Goal: Task Accomplishment & Management: Use online tool/utility

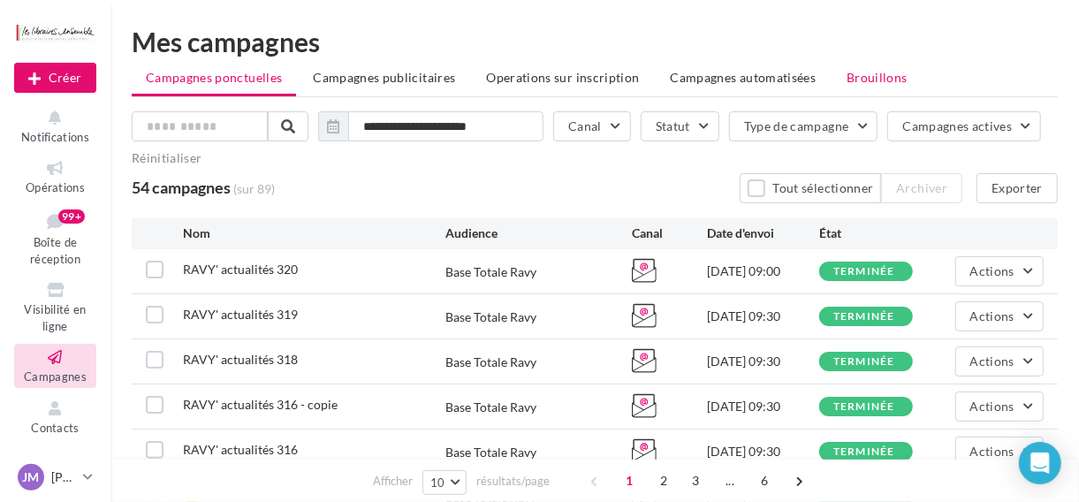
click at [847, 78] on span "Brouillons" at bounding box center [877, 77] width 61 height 15
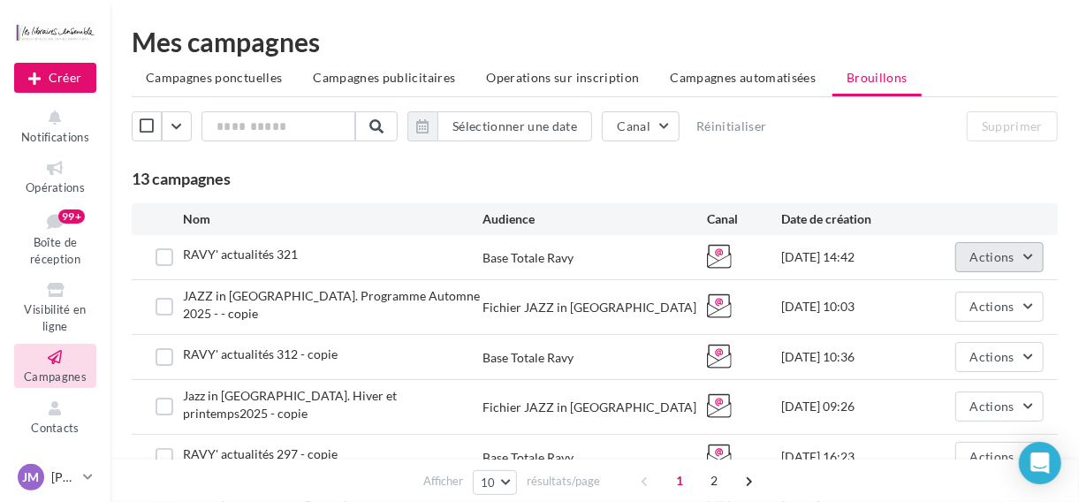
click at [1032, 262] on button "Actions" at bounding box center [999, 257] width 88 height 30
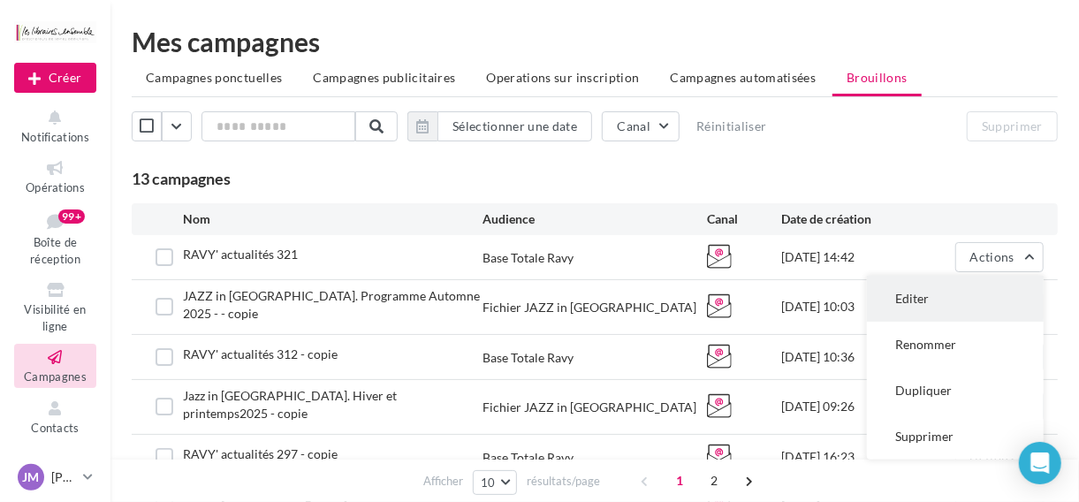
click at [923, 303] on button "Editer" at bounding box center [955, 299] width 177 height 46
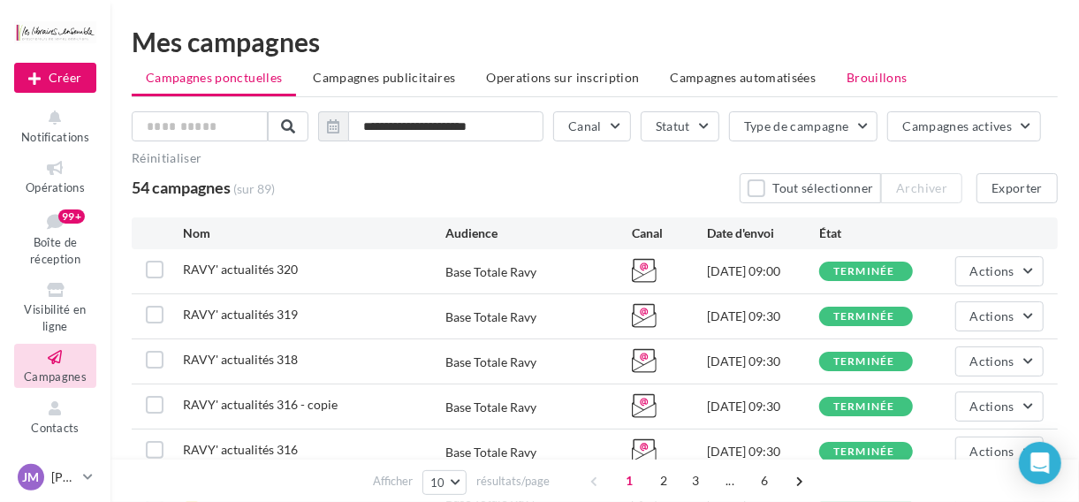
click at [862, 78] on span "Brouillons" at bounding box center [877, 77] width 61 height 15
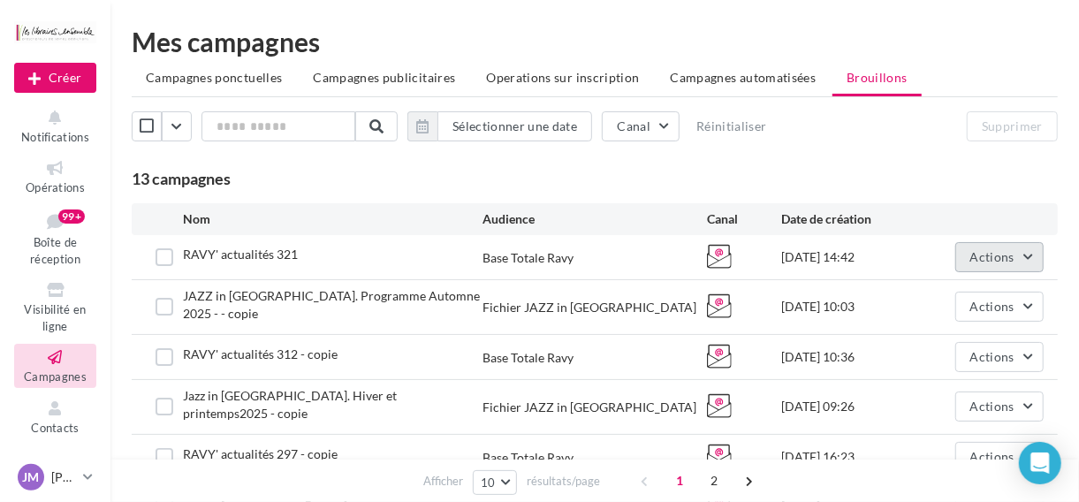
click at [1021, 260] on button "Actions" at bounding box center [999, 257] width 88 height 30
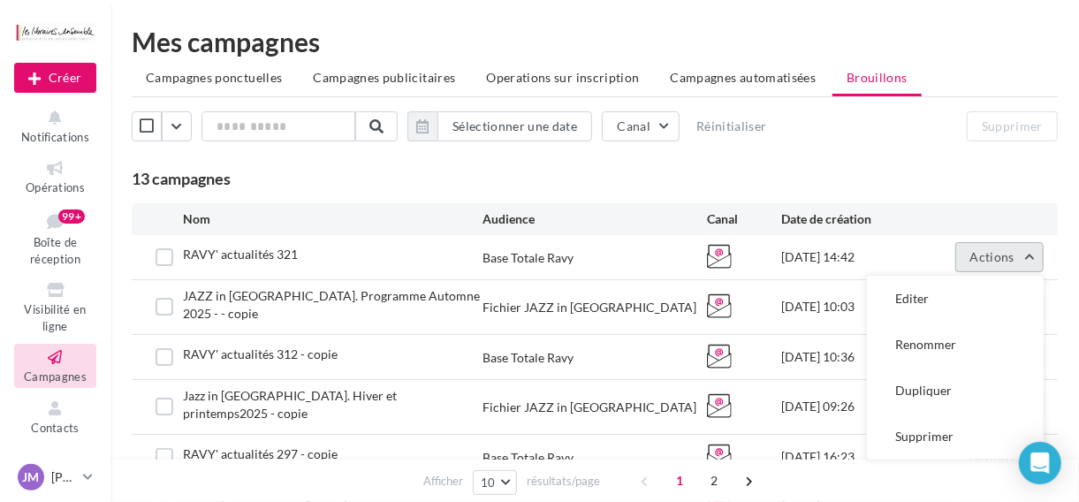
click at [1006, 265] on button "Actions" at bounding box center [999, 257] width 88 height 30
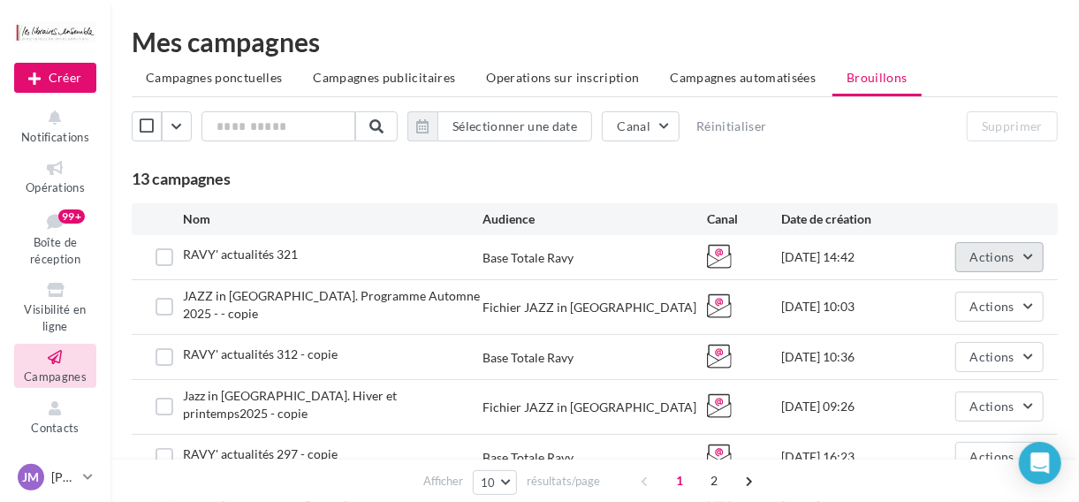
click at [1006, 247] on button "Actions" at bounding box center [999, 257] width 88 height 30
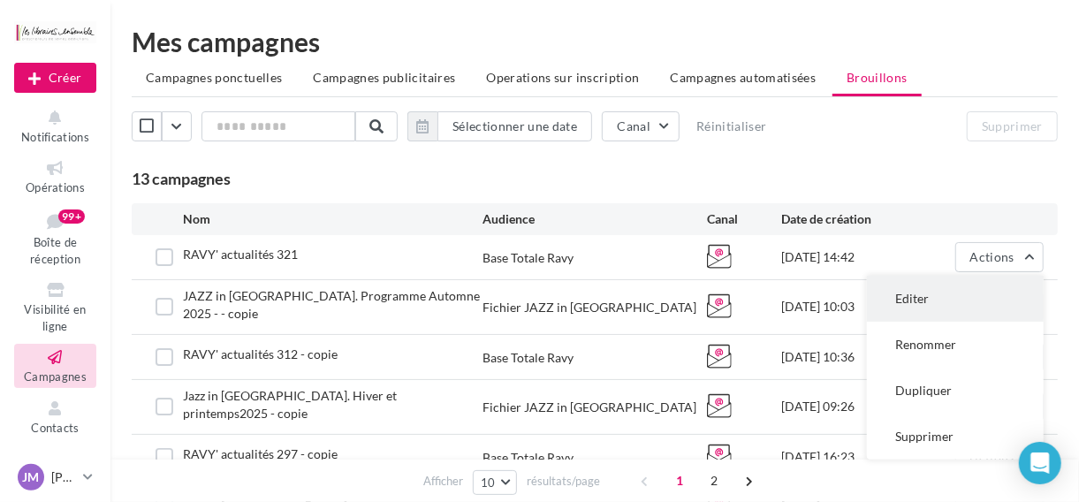
click at [903, 299] on button "Editer" at bounding box center [955, 299] width 177 height 46
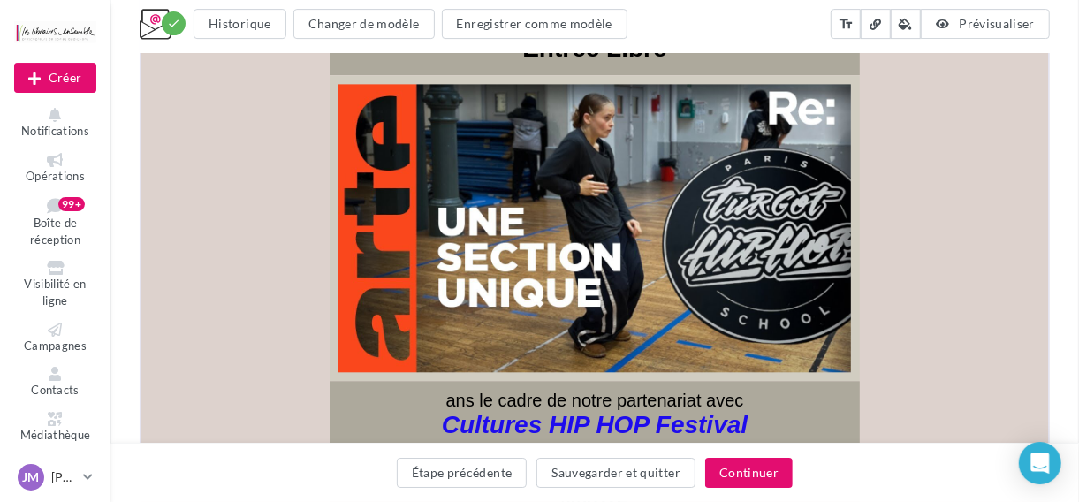
scroll to position [6133, 0]
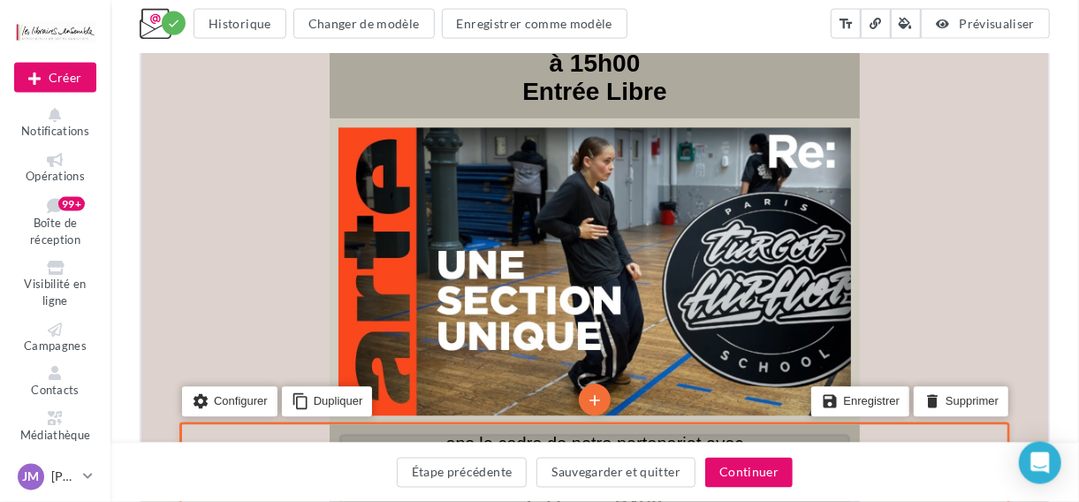
click at [466, 435] on span "ans le cadre de notre partenariat avec" at bounding box center [593, 444] width 298 height 19
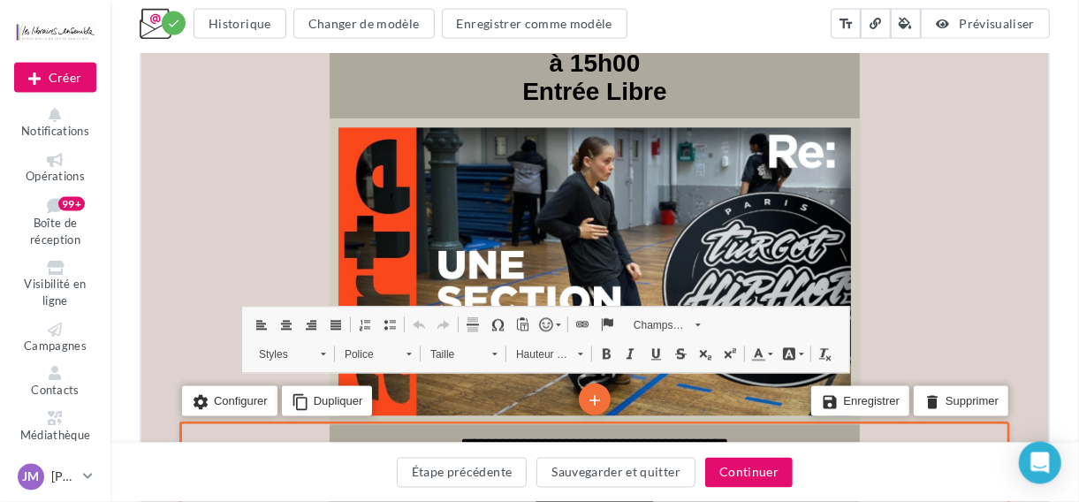
click at [458, 436] on span "**********" at bounding box center [592, 445] width 269 height 18
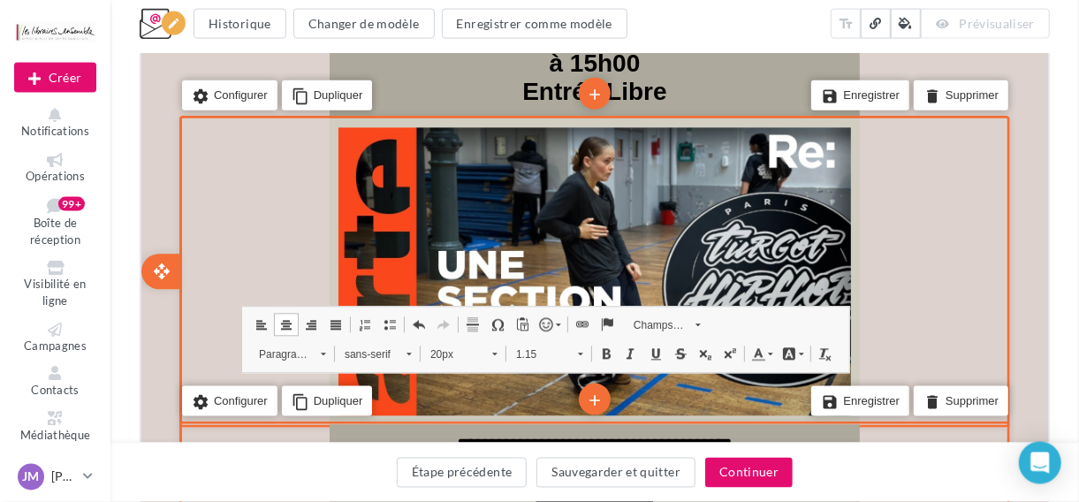
click at [1014, 277] on div "edit photo_library rounded_corner crop link style settings Configurer content_c…" at bounding box center [591, 272] width 901 height 306
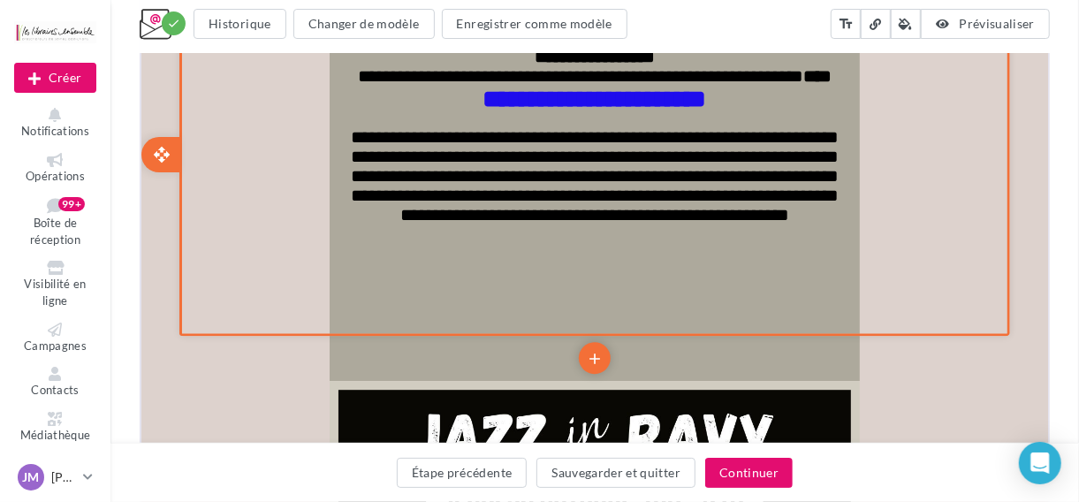
scroll to position [6537, 0]
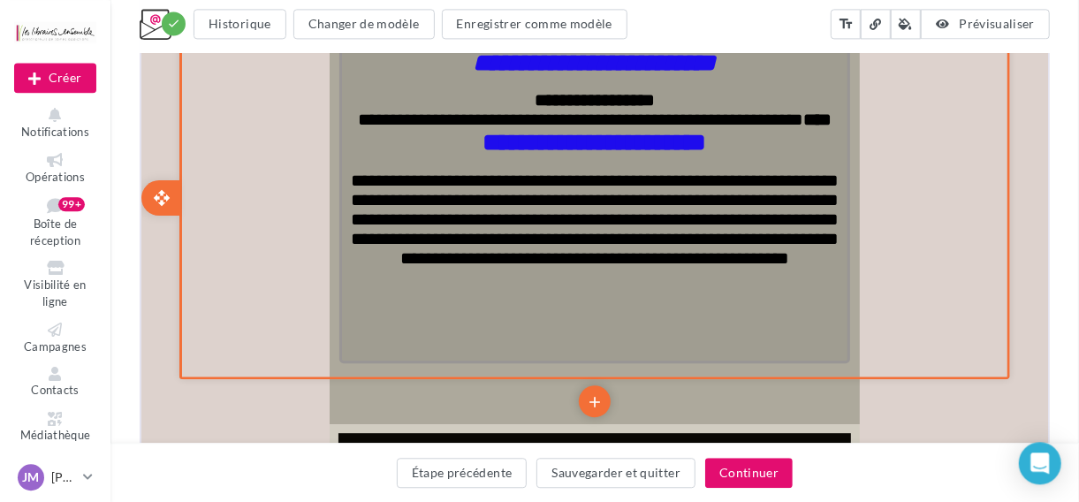
click at [696, 252] on p "**********" at bounding box center [592, 219] width 511 height 97
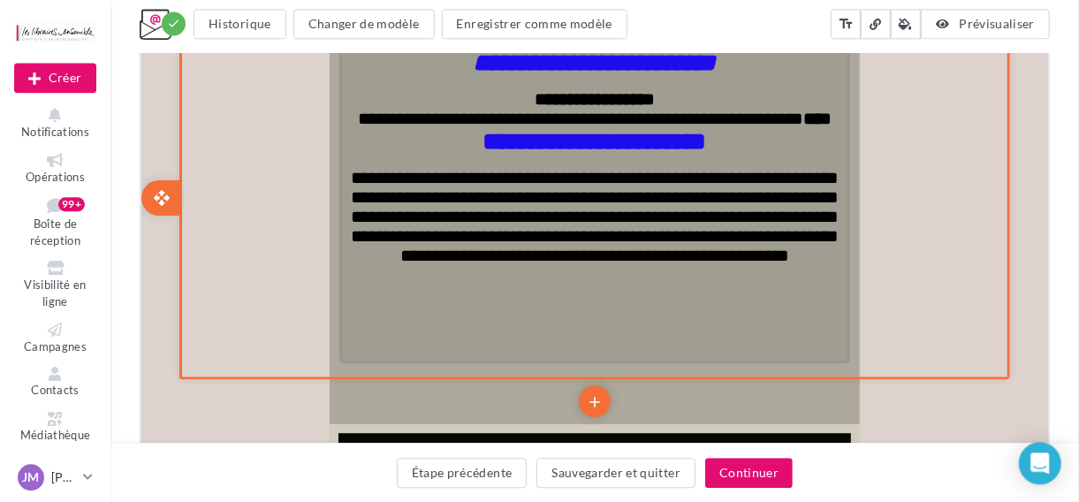
click at [697, 251] on p "**********" at bounding box center [592, 216] width 511 height 97
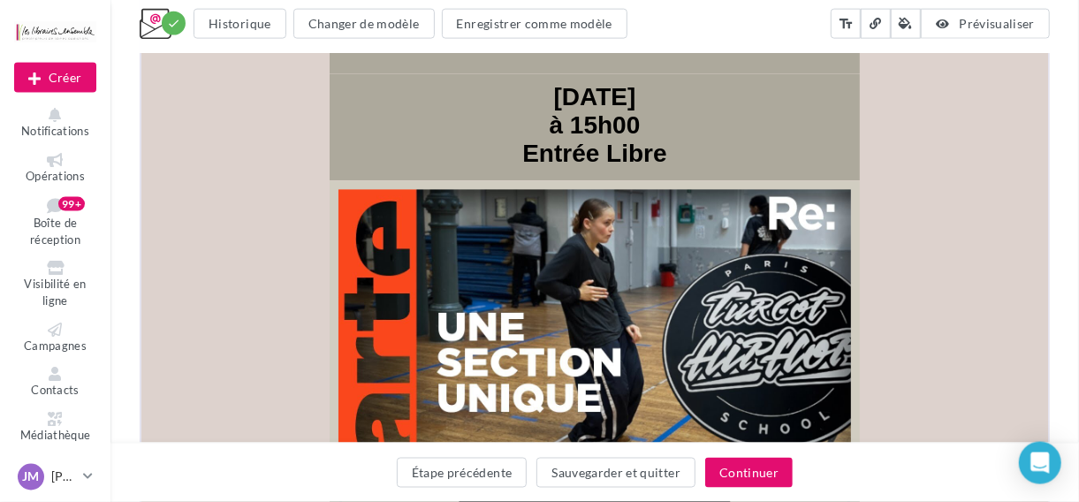
scroll to position [6028, 0]
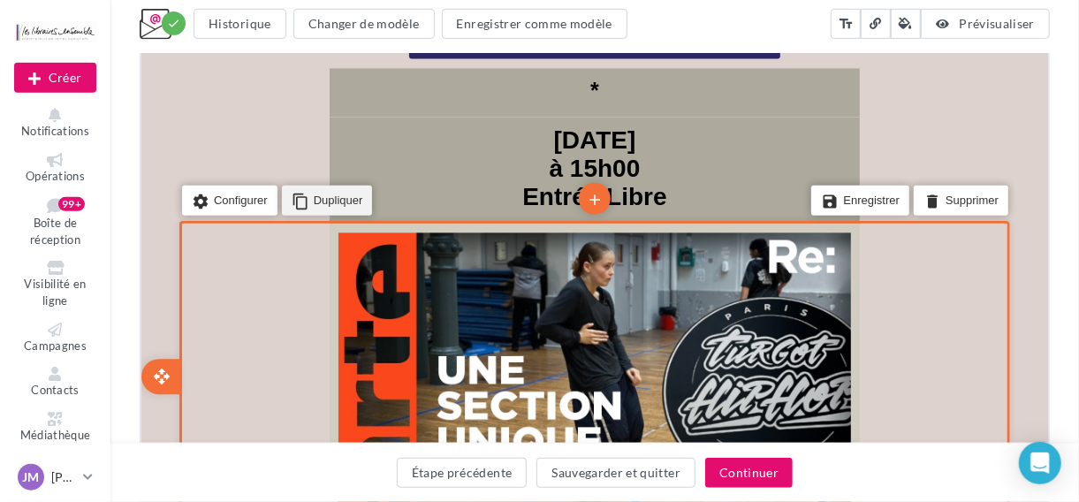
click at [339, 185] on li "content_copy Dupliquer" at bounding box center [324, 200] width 91 height 30
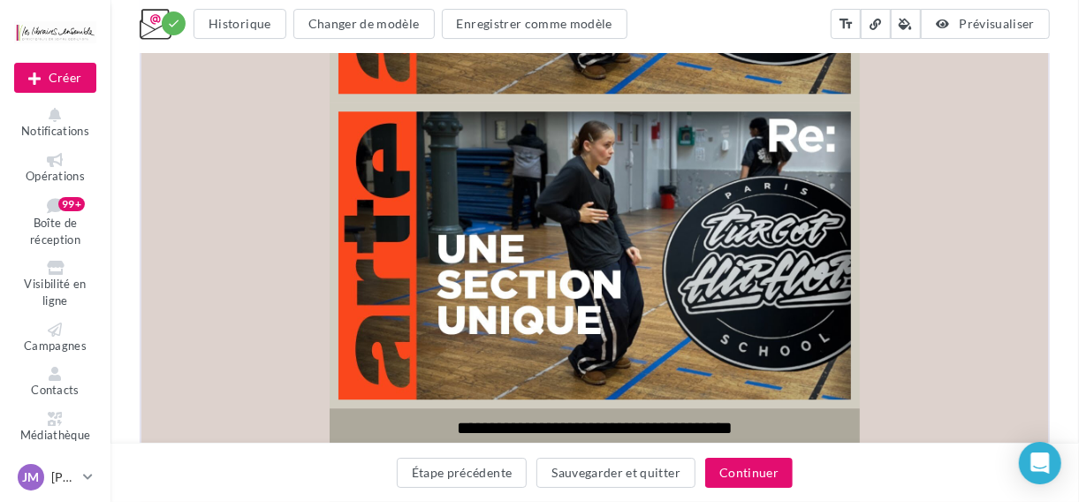
scroll to position [6381, 0]
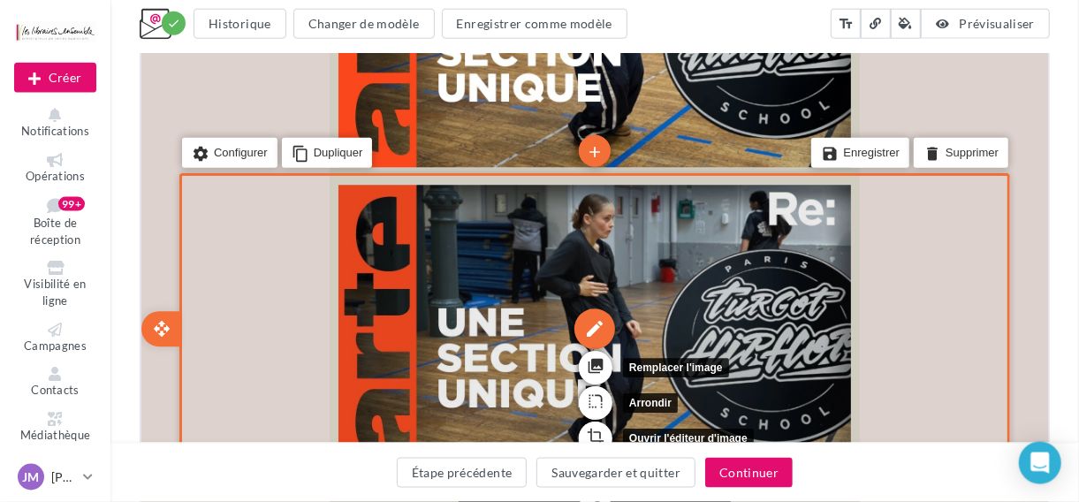
click at [597, 309] on div "edit" at bounding box center [592, 329] width 41 height 41
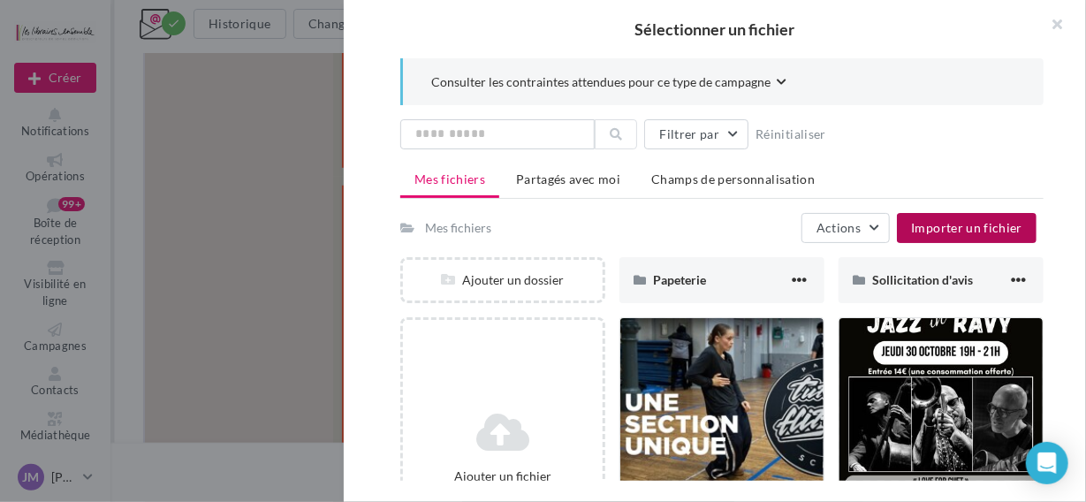
click at [936, 235] on button "Importer un fichier" at bounding box center [967, 228] width 140 height 30
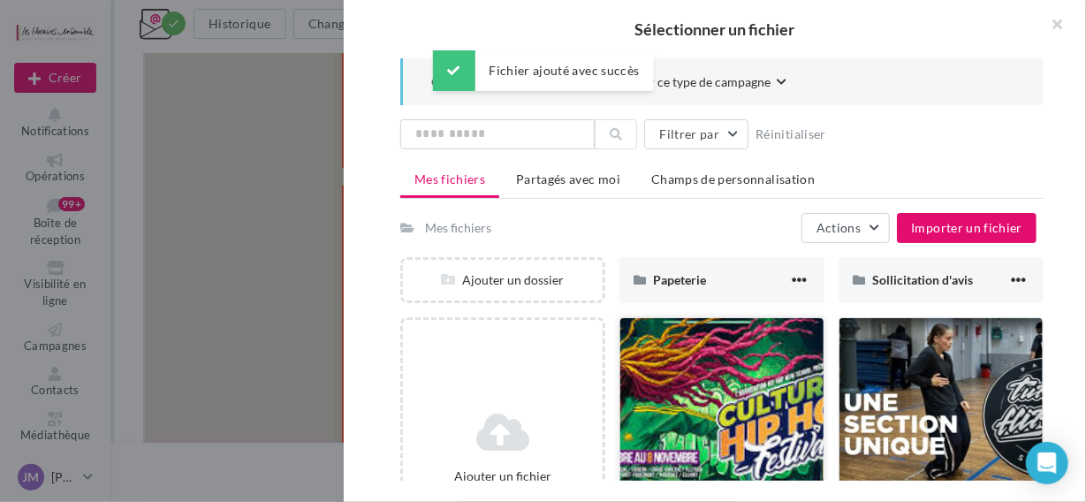
click at [736, 421] on div at bounding box center [721, 406] width 203 height 177
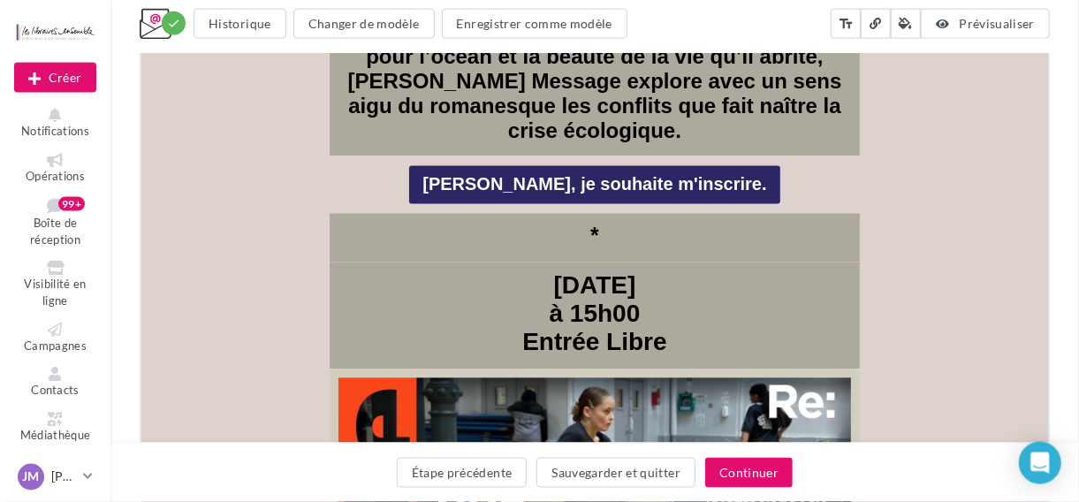
scroll to position [5868, 0]
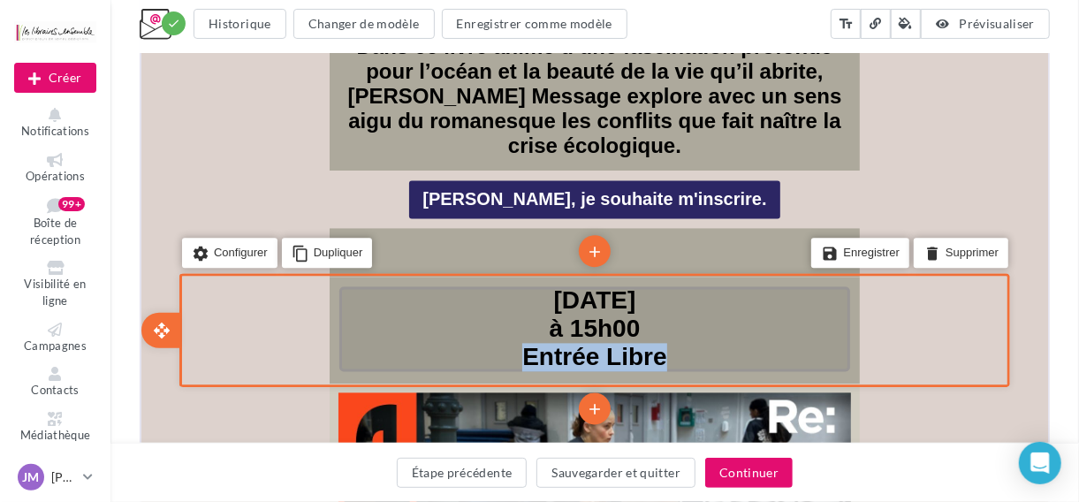
drag, startPoint x: 524, startPoint y: 295, endPoint x: 678, endPoint y: 293, distance: 153.8
click at [678, 343] on p "Entrée Libre" at bounding box center [592, 357] width 511 height 28
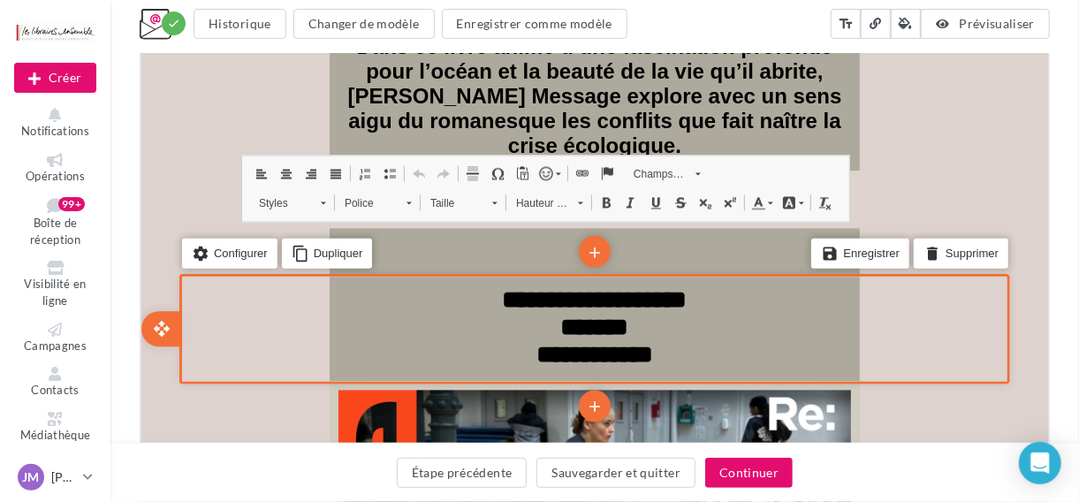
click at [762, 208] on span at bounding box center [755, 202] width 14 height 14
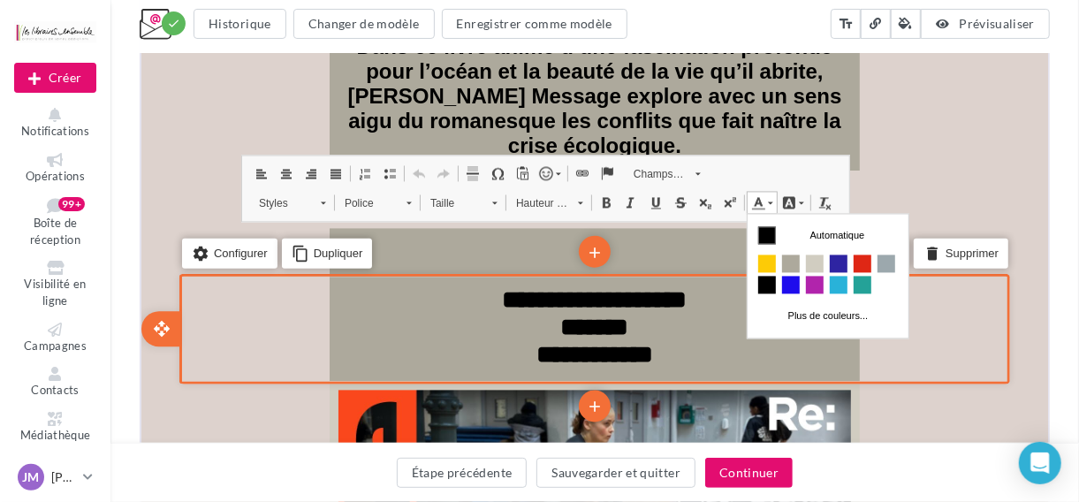
scroll to position [0, 0]
click at [789, 277] on span "Couleurs" at bounding box center [790, 284] width 18 height 18
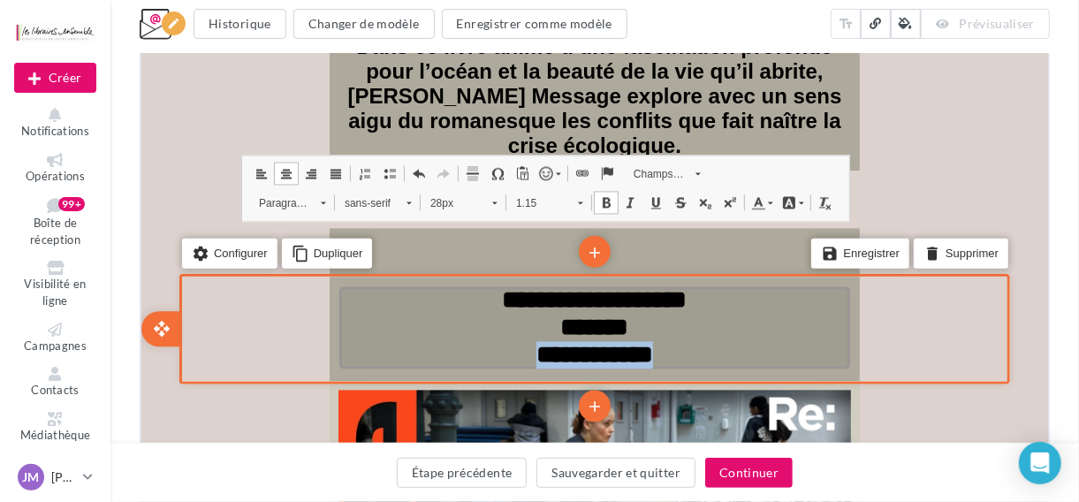
drag, startPoint x: 672, startPoint y: 293, endPoint x: 519, endPoint y: 293, distance: 153.8
click at [519, 341] on p "**********" at bounding box center [592, 354] width 511 height 27
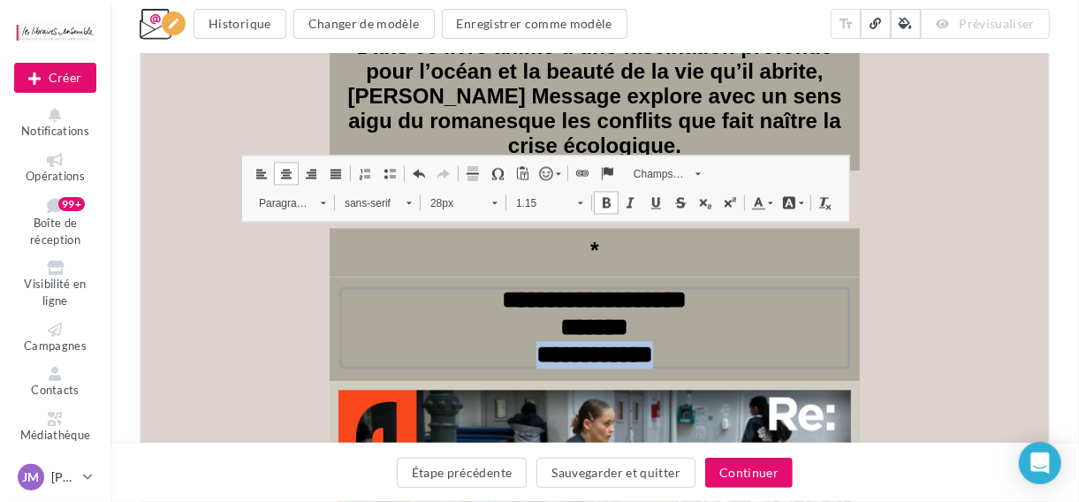
click at [754, 200] on span at bounding box center [755, 202] width 14 height 14
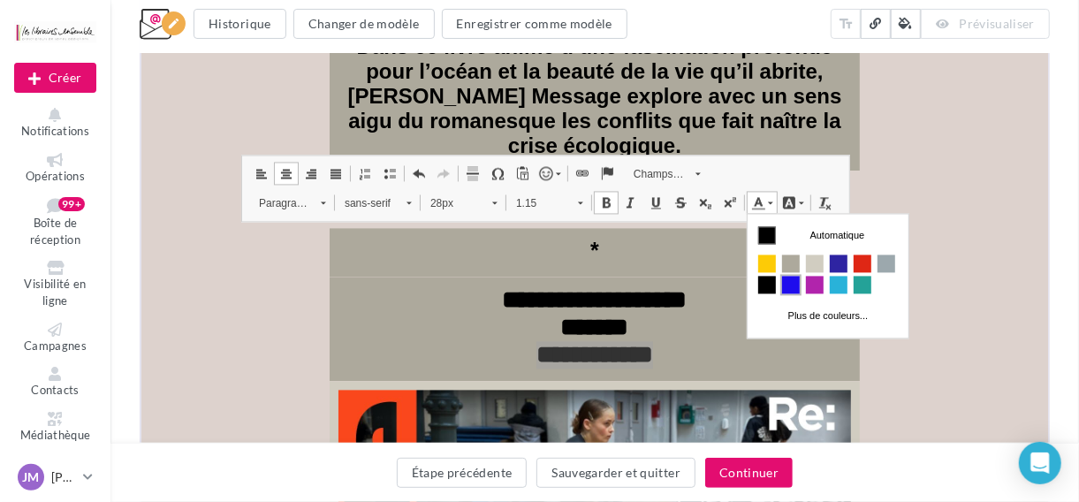
click at [788, 281] on span "Couleurs" at bounding box center [790, 284] width 18 height 18
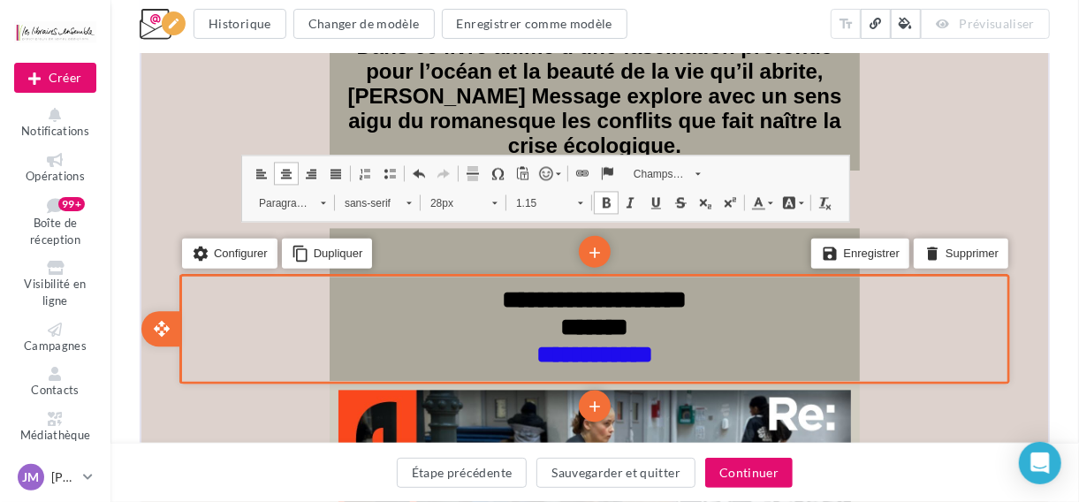
click at [951, 283] on div "settings Configurer content_copy Dupliquer add add save Enregistrer delete Supp…" at bounding box center [592, 328] width 831 height 110
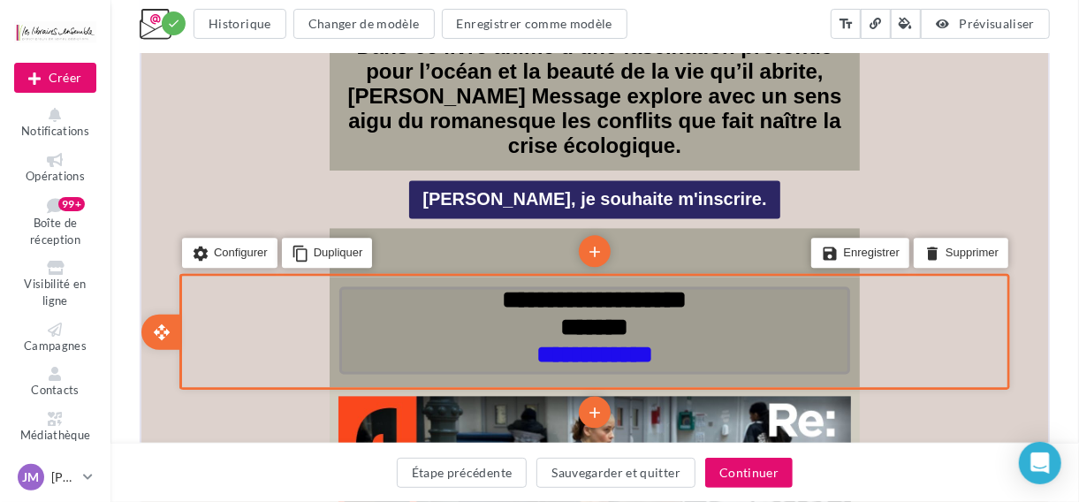
click at [688, 341] on p "**********" at bounding box center [592, 354] width 511 height 27
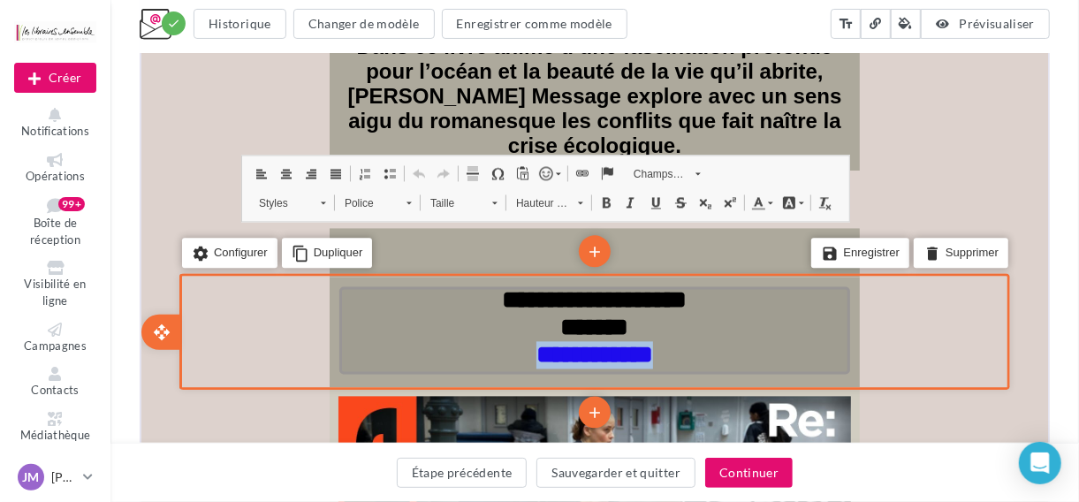
drag, startPoint x: 686, startPoint y: 287, endPoint x: 521, endPoint y: 292, distance: 164.4
click at [521, 341] on p "**********" at bounding box center [592, 354] width 511 height 27
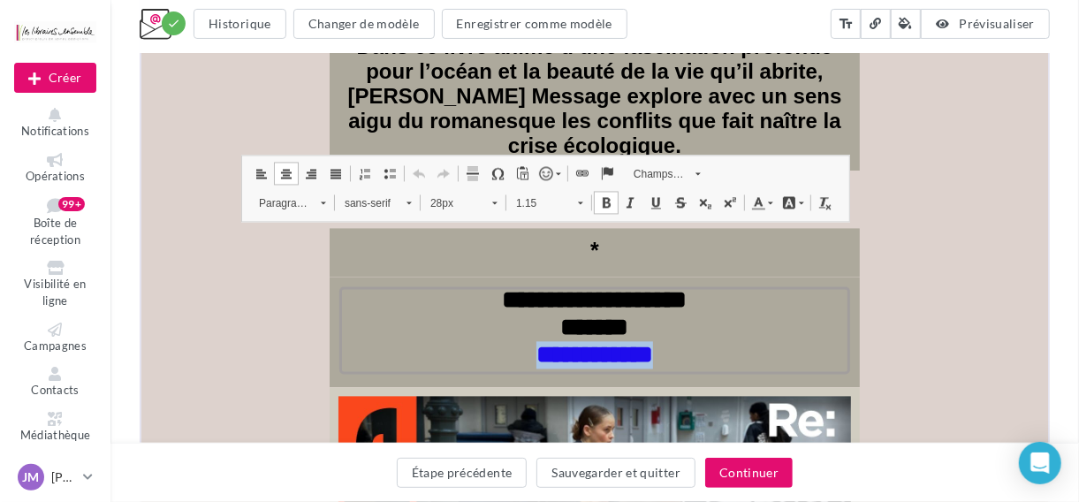
click at [630, 204] on span at bounding box center [628, 202] width 14 height 14
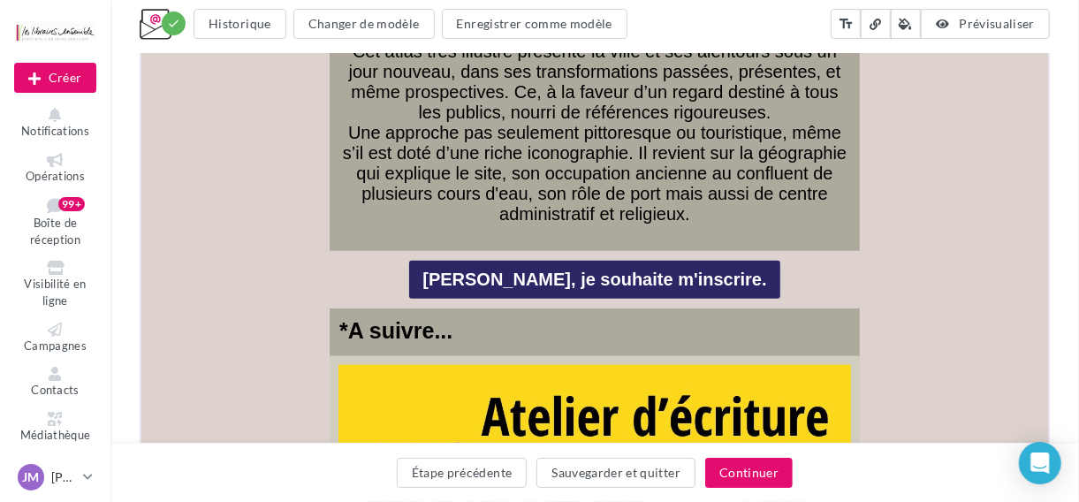
scroll to position [1357, 0]
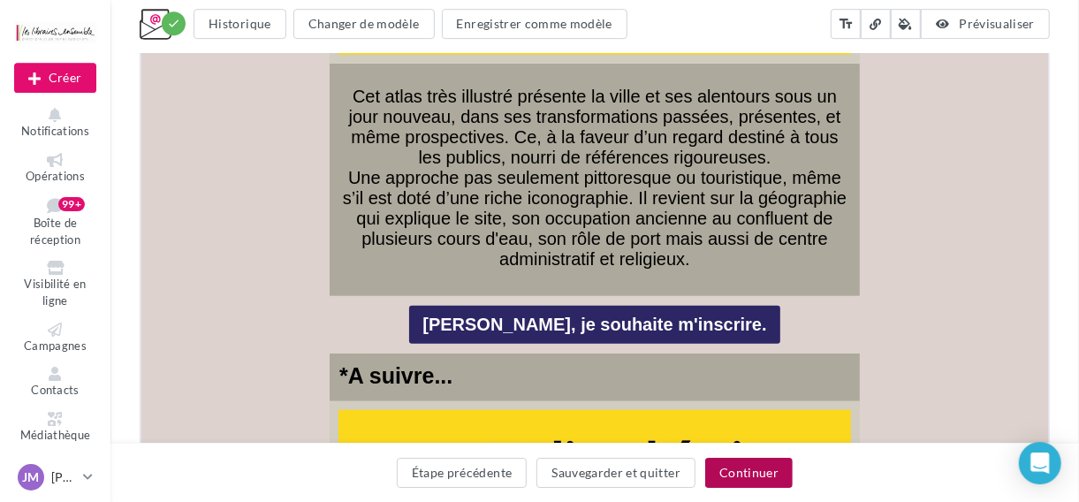
click at [759, 470] on button "Continuer" at bounding box center [748, 473] width 87 height 30
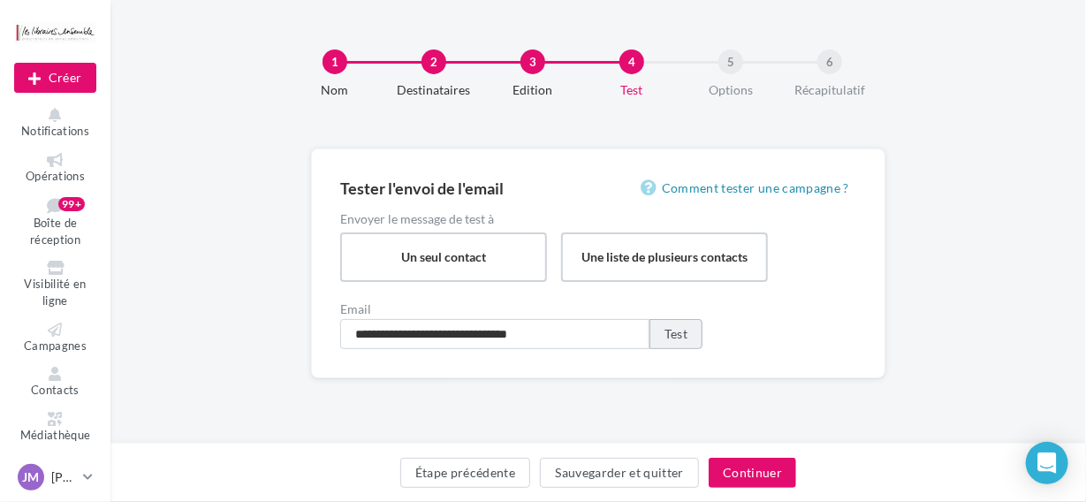
click at [675, 332] on button "Test" at bounding box center [675, 334] width 53 height 30
click at [417, 335] on input "**********" at bounding box center [494, 334] width 309 height 30
type input "**********"
click at [673, 335] on button "Test" at bounding box center [675, 334] width 53 height 30
